Goal: Task Accomplishment & Management: Manage account settings

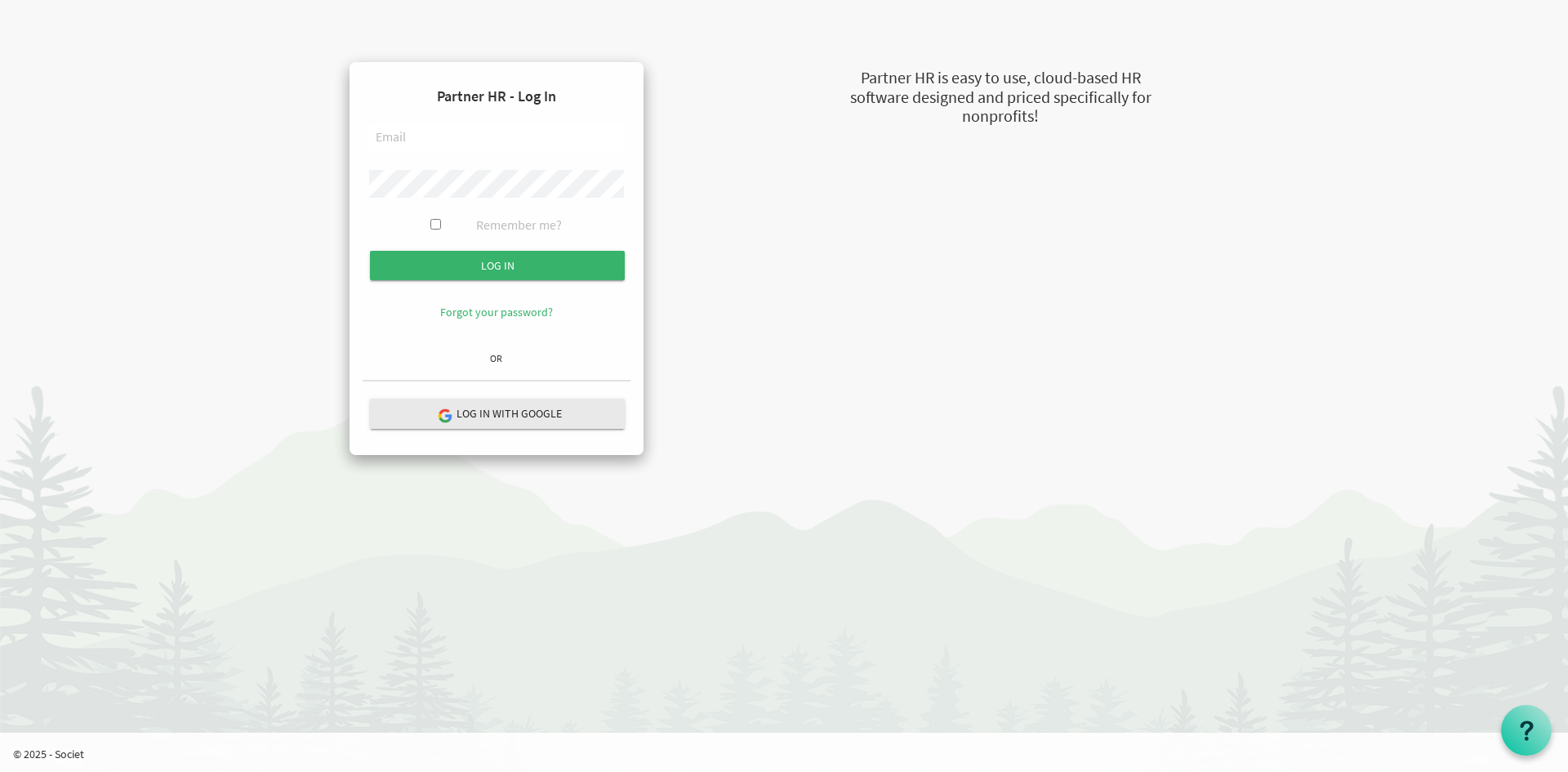
click at [411, 129] on input "text" at bounding box center [496, 138] width 255 height 28
type input "[EMAIL_ADDRESS][DOMAIN_NAME]"
click at [370, 251] on input "Log in" at bounding box center [497, 266] width 255 height 29
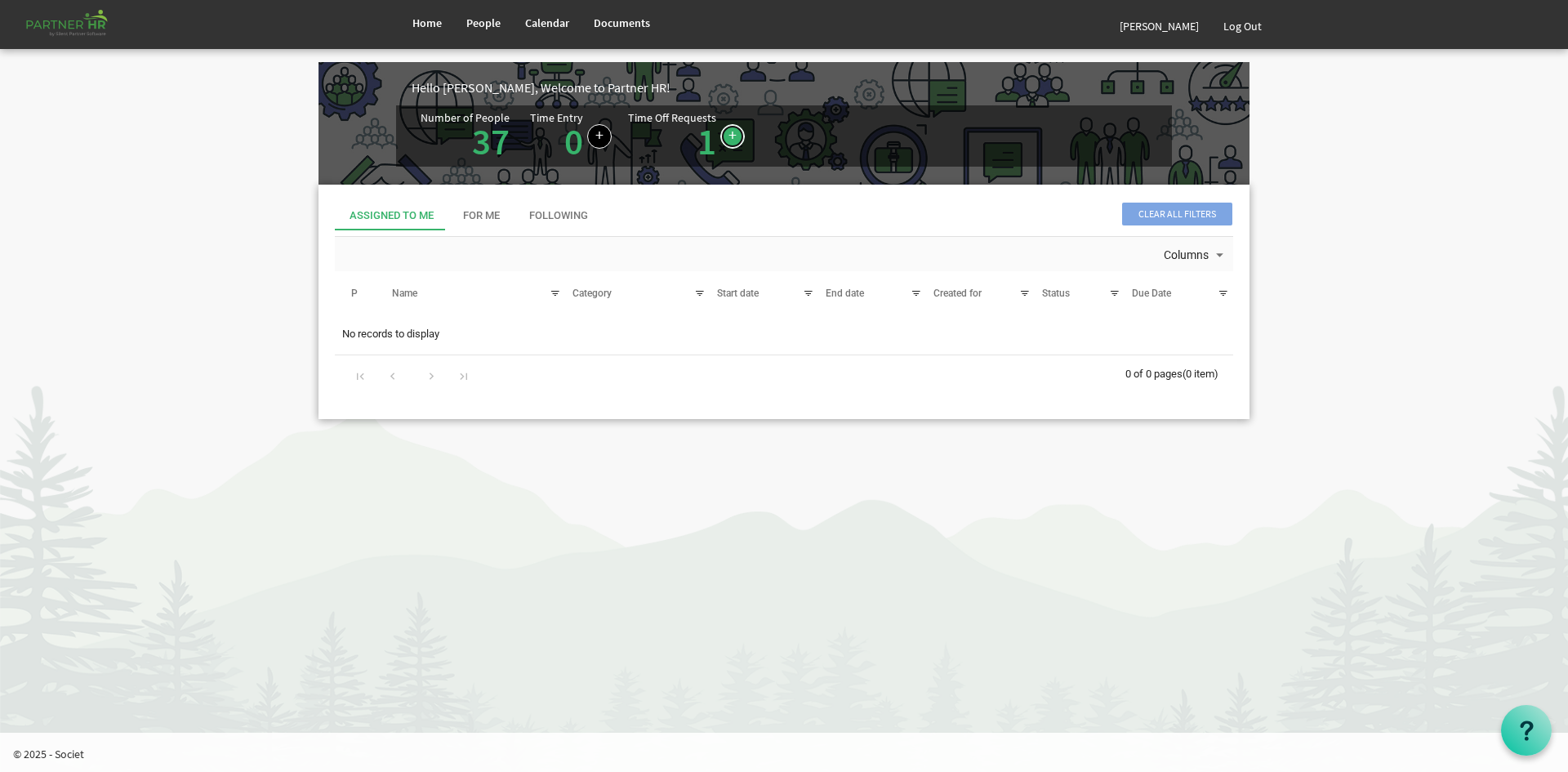
click at [725, 135] on link at bounding box center [732, 136] width 24 height 24
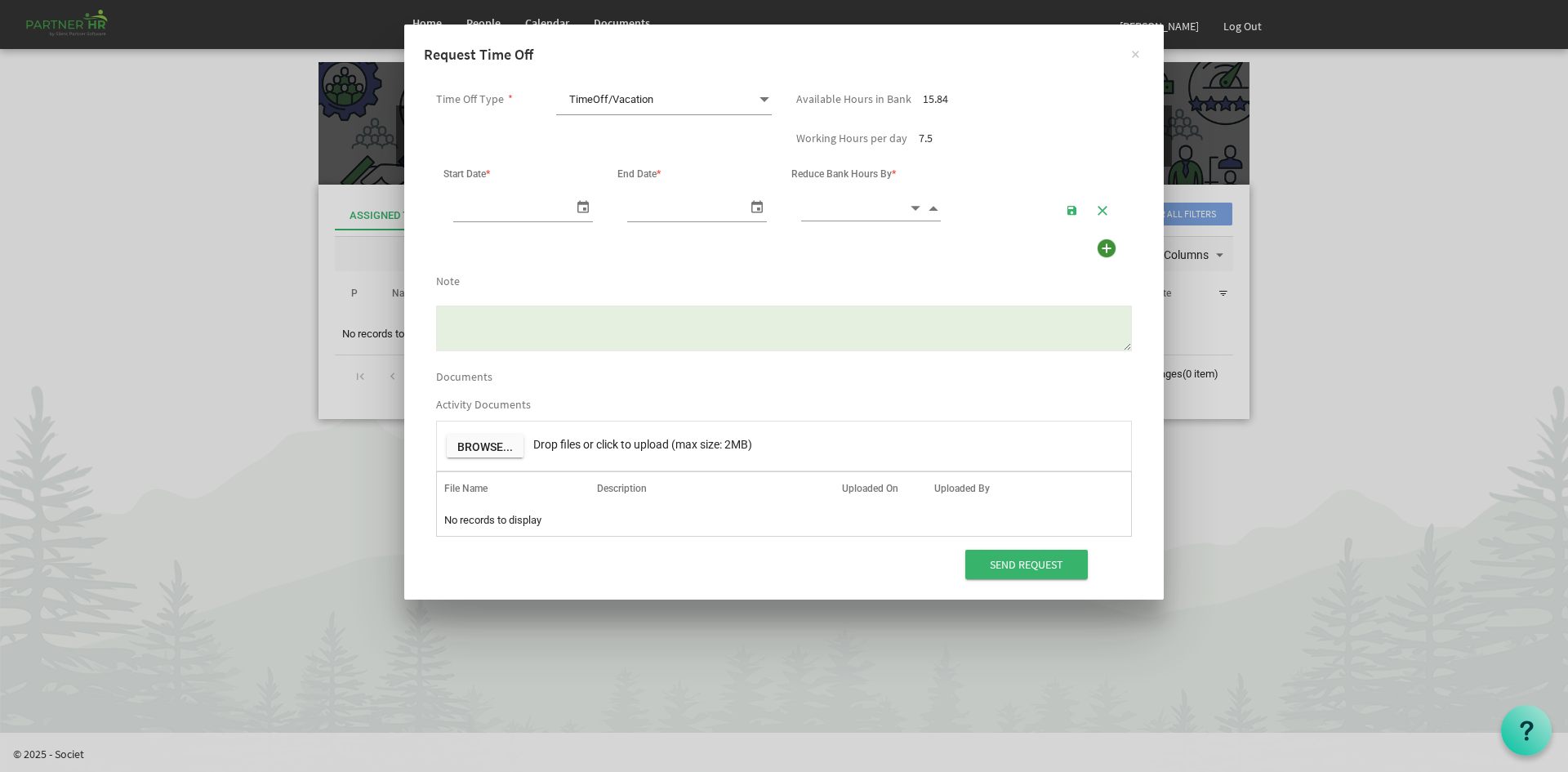
scroll to position [0, 18]
drag, startPoint x: 1137, startPoint y: 52, endPoint x: 990, endPoint y: 71, distance: 148.2
click at [1138, 52] on button "×" at bounding box center [1135, 54] width 41 height 41
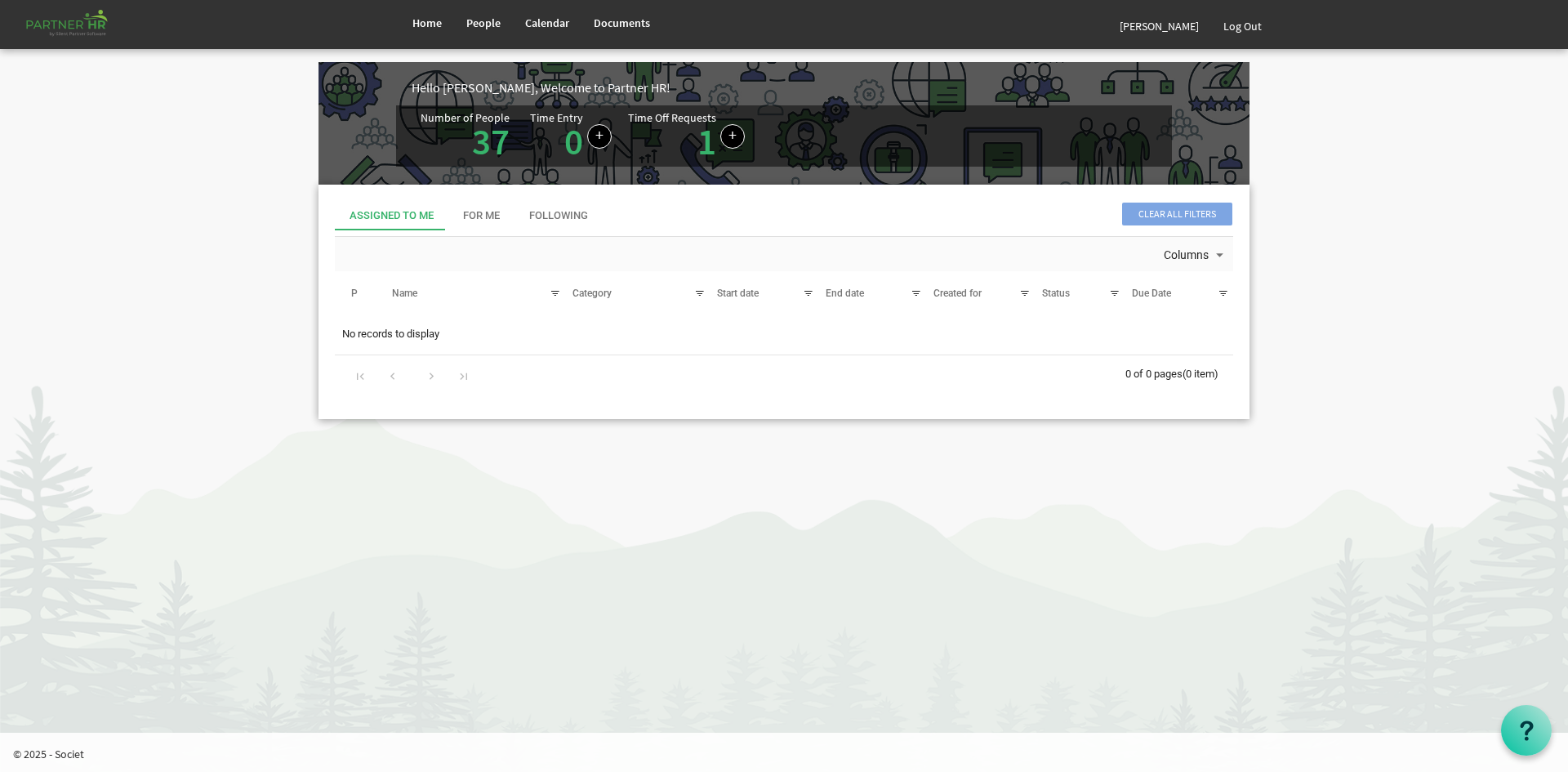
click at [690, 130] on div "Time Off Requests 1" at bounding box center [672, 135] width 89 height 48
click at [1113, 23] on link "Mohammad Zamir Aiub" at bounding box center [1159, 25] width 104 height 46
click at [1162, 34] on link "Mohammad Zamir Aiub" at bounding box center [1159, 25] width 104 height 46
click at [1117, 16] on link "[PERSON_NAME]" at bounding box center [1159, 25] width 104 height 46
click at [1263, 24] on link "Log Out" at bounding box center [1242, 25] width 63 height 46
